Goal: Task Accomplishment & Management: Use online tool/utility

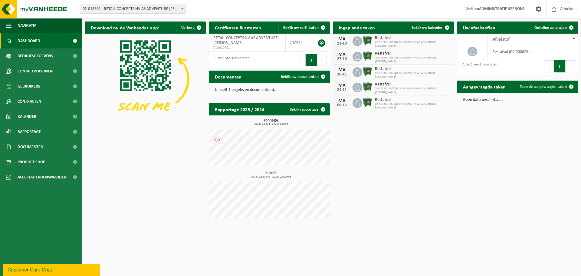
click at [158, 10] on span "02-013361 - RETAIL CONCEPTS NV-AS ADVENTURE [PERSON_NAME]" at bounding box center [132, 9] width 105 height 8
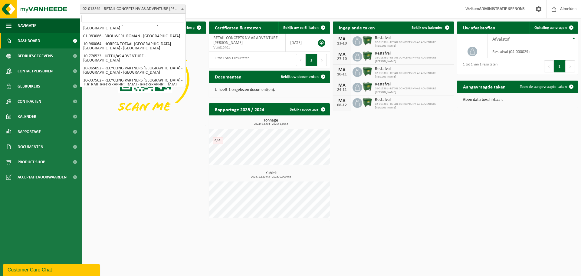
scroll to position [214, 0]
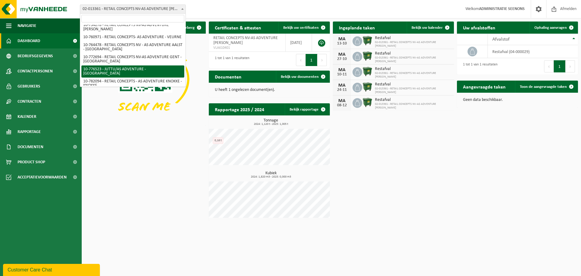
click at [133, 15] on input "search" at bounding box center [132, 19] width 103 height 8
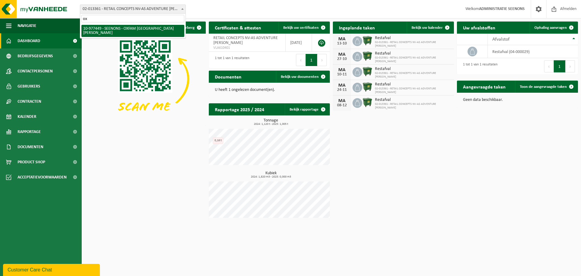
scroll to position [0, 0]
type input "oxfa"
select select "159475"
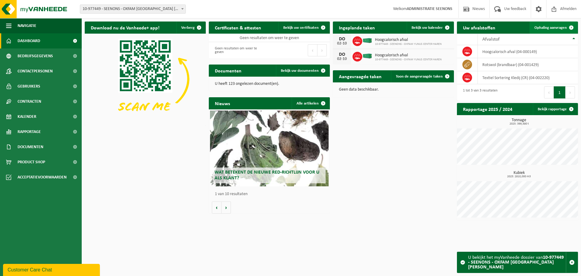
click at [566, 28] on span at bounding box center [571, 27] width 12 height 12
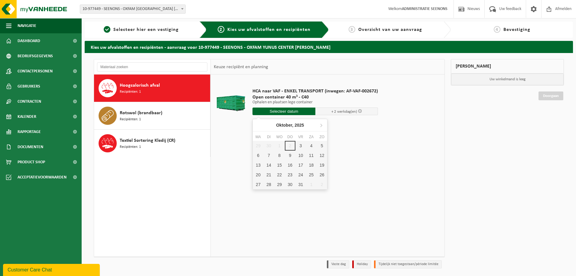
click at [293, 112] on input "text" at bounding box center [284, 111] width 63 height 8
click at [298, 145] on div "3" at bounding box center [301, 146] width 11 height 10
type input "Van 2025-10-03"
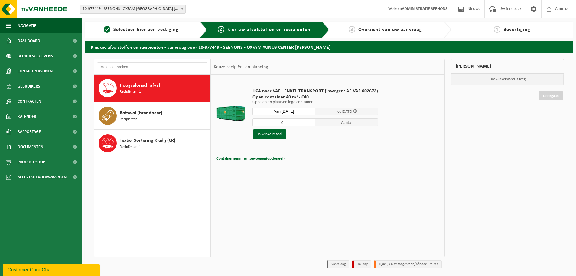
type input "2"
click at [310, 120] on input "2" at bounding box center [284, 122] width 63 height 8
click at [297, 139] on div "HCA naar VAF - ENKEL TRANSPORT (inwegen: AF-VAF-002672) Open container 40 m³ - …" at bounding box center [316, 113] width 132 height 63
click at [149, 135] on div "Textiel Sortering Kledij (CR) Recipiënten: 1" at bounding box center [164, 143] width 89 height 18
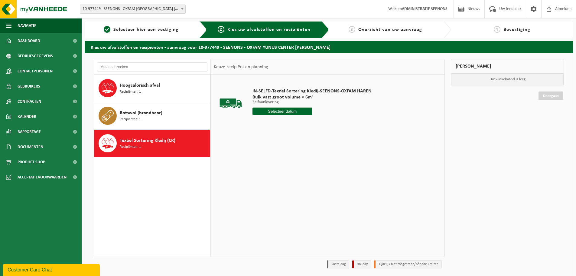
click at [258, 96] on span "Bulk vast groot volume > 6m³" at bounding box center [312, 97] width 119 height 6
drag, startPoint x: 258, startPoint y: 96, endPoint x: 252, endPoint y: 85, distance: 11.9
click at [252, 85] on div "IN-SELFD-Textiel Sortering Kledij-SEENONS-OXFAM HAREN Bulk vast groot volume > …" at bounding box center [312, 103] width 125 height 42
drag, startPoint x: 252, startPoint y: 85, endPoint x: 258, endPoint y: 94, distance: 11.2
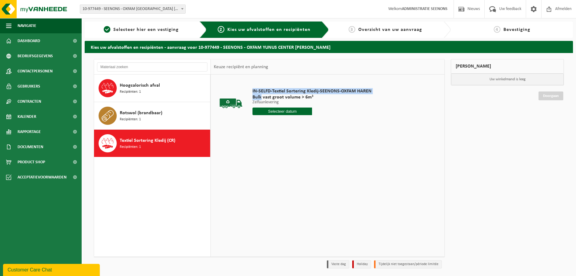
click at [258, 94] on div "IN-SELFD-Textiel Sortering Kledij-SEENONS-OXFAM HAREN Bulk vast groot volume > …" at bounding box center [312, 103] width 125 height 42
click at [258, 94] on span "Bulk vast groot volume > 6m³" at bounding box center [312, 97] width 119 height 6
click at [133, 139] on span "Textiel Sortering Kledij (CR)" at bounding box center [148, 140] width 56 height 7
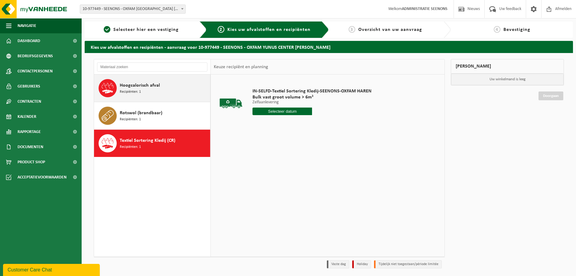
click at [155, 83] on span "Hoogcalorisch afval" at bounding box center [140, 85] width 40 height 7
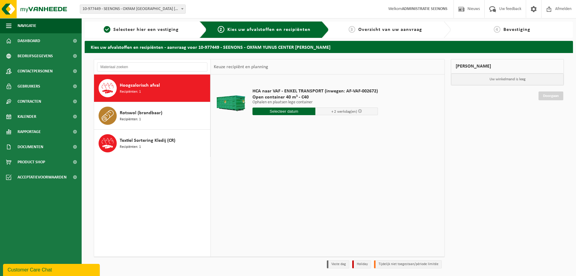
click at [298, 113] on input "text" at bounding box center [284, 111] width 63 height 8
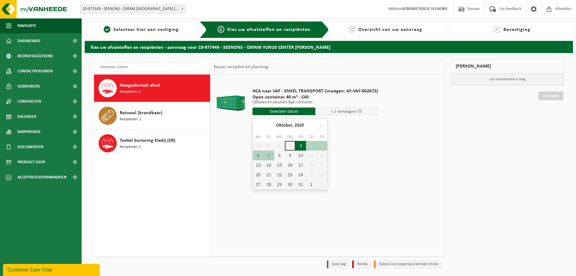
click at [300, 146] on div "3" at bounding box center [301, 146] width 11 height 10
type input "Van 2025-10-03"
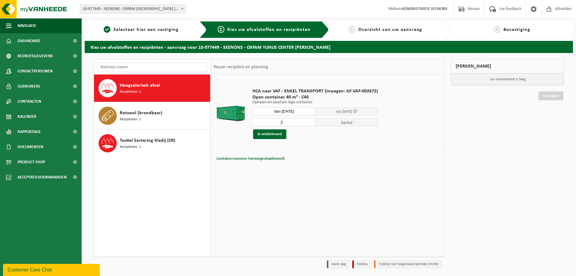
type input "2"
click at [310, 121] on input "2" at bounding box center [284, 122] width 63 height 8
click at [287, 97] on span "Open container 40 m³ - C40" at bounding box center [316, 97] width 126 height 6
drag, startPoint x: 287, startPoint y: 97, endPoint x: 295, endPoint y: 97, distance: 7.9
click at [295, 97] on span "Open container 40 m³ - C40" at bounding box center [316, 97] width 126 height 6
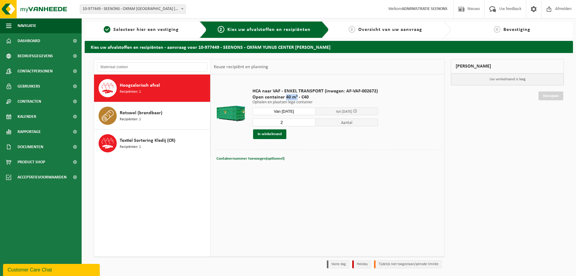
click at [289, 98] on span "Open container 40 m³ - C40" at bounding box center [316, 97] width 126 height 6
click at [293, 98] on span "Open container 40 m³ - C40" at bounding box center [316, 97] width 126 height 6
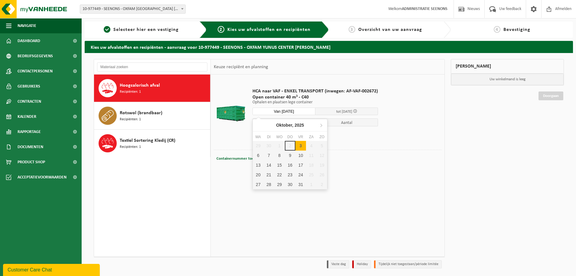
click at [298, 114] on input "Van 2025-10-03" at bounding box center [284, 111] width 63 height 8
click at [300, 145] on div "3" at bounding box center [301, 146] width 11 height 10
click at [302, 146] on div "3" at bounding box center [301, 146] width 11 height 10
type input "Van 2025-10-03"
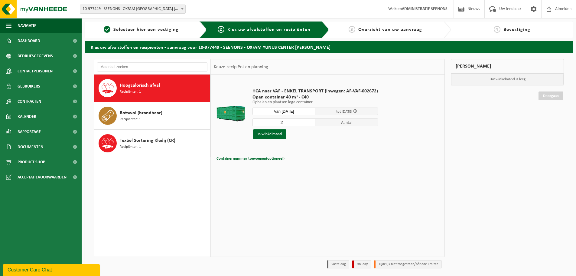
click at [356, 168] on td "Containernummer toevoegen(optioneel) Annuleren Containernummer toevoegen(option…" at bounding box center [328, 159] width 228 height 21
click at [273, 137] on button "In winkelmand" at bounding box center [269, 134] width 33 height 10
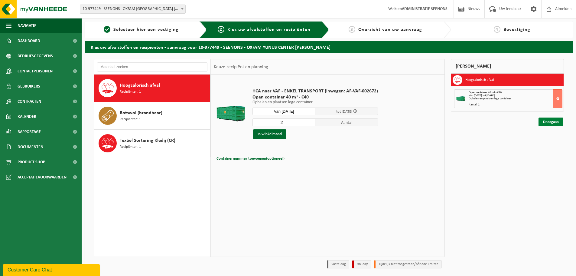
click at [552, 124] on link "Doorgaan" at bounding box center [551, 121] width 25 height 9
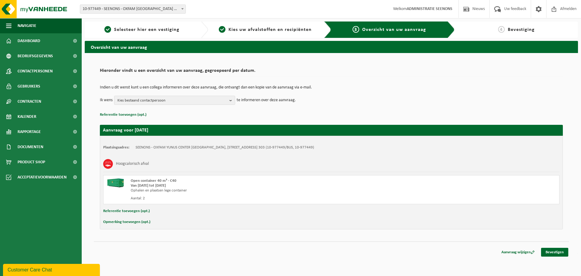
click at [124, 222] on button "Opmerking toevoegen (opt.)" at bounding box center [126, 222] width 47 height 8
click at [559, 254] on link "Bevestigen" at bounding box center [554, 253] width 27 height 9
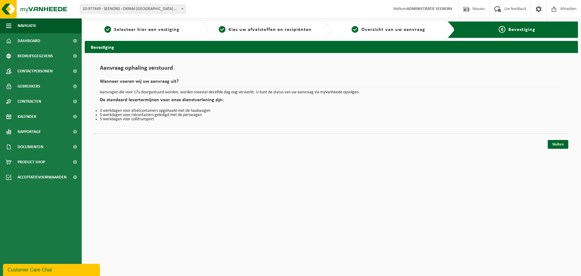
click at [566, 137] on div "Sluiten" at bounding box center [331, 136] width 475 height 6
click at [562, 145] on link "Sluiten" at bounding box center [558, 144] width 21 height 9
